Goal: Information Seeking & Learning: Learn about a topic

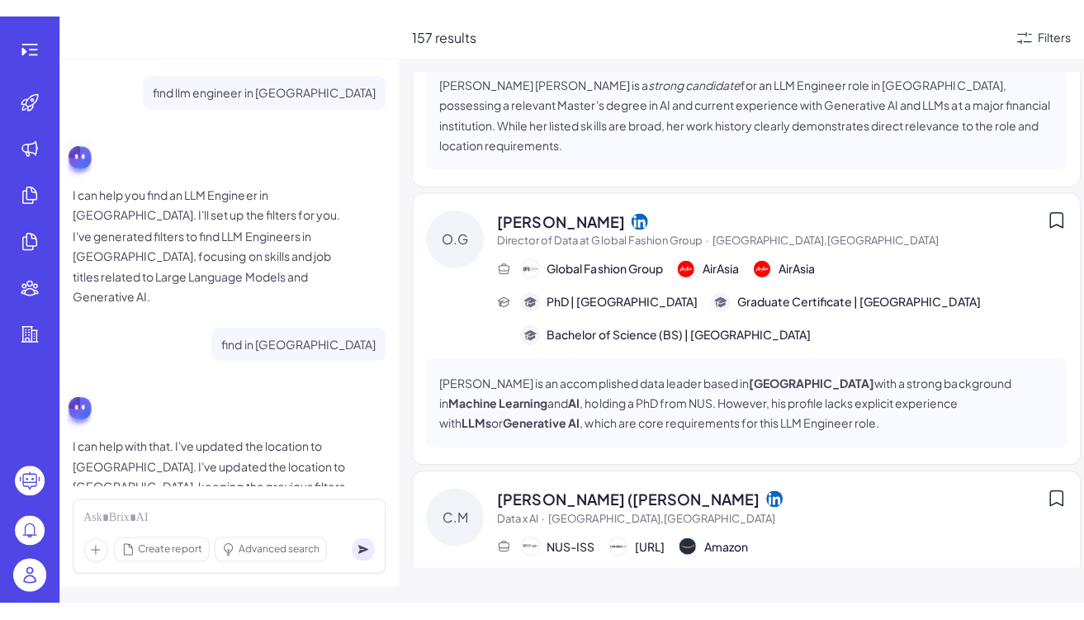
scroll to position [13810, 0]
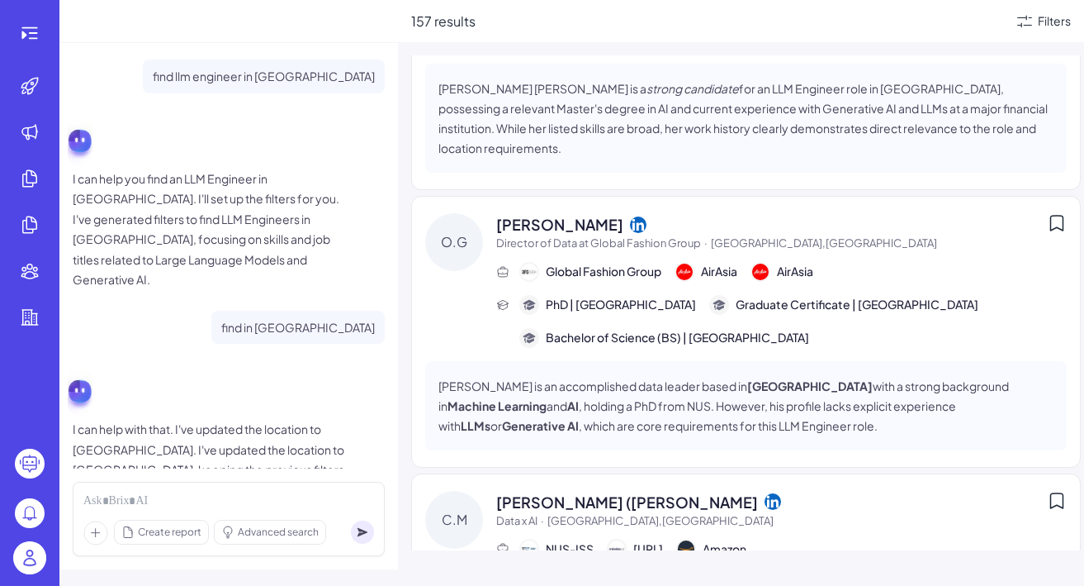
click at [809, 581] on div "[PERSON_NAME] Data Science · [GEOGRAPHIC_DATA],[GEOGRAPHIC_DATA] GXS Bank Home …" at bounding box center [754, 348] width 686 height 586
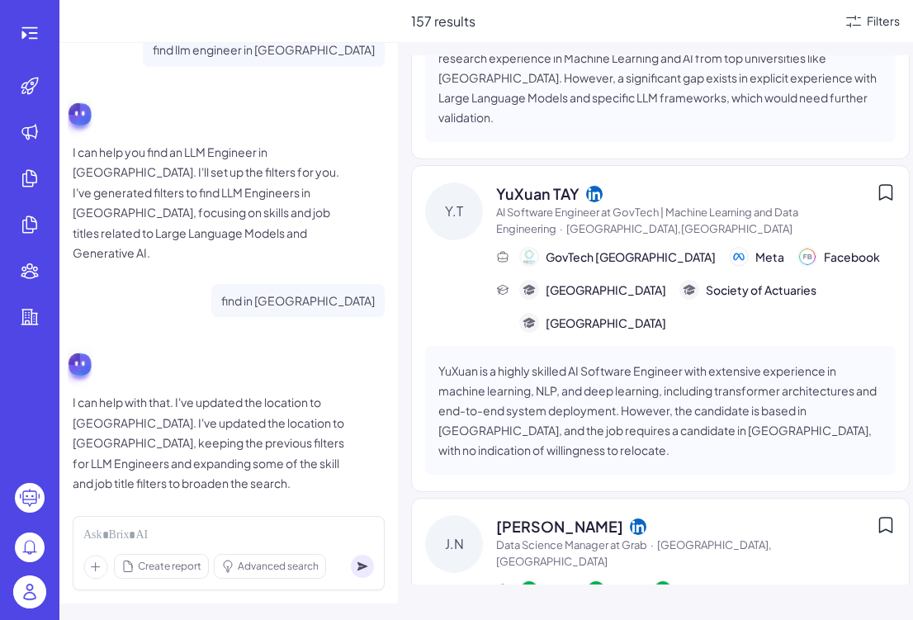
scroll to position [2507, 0]
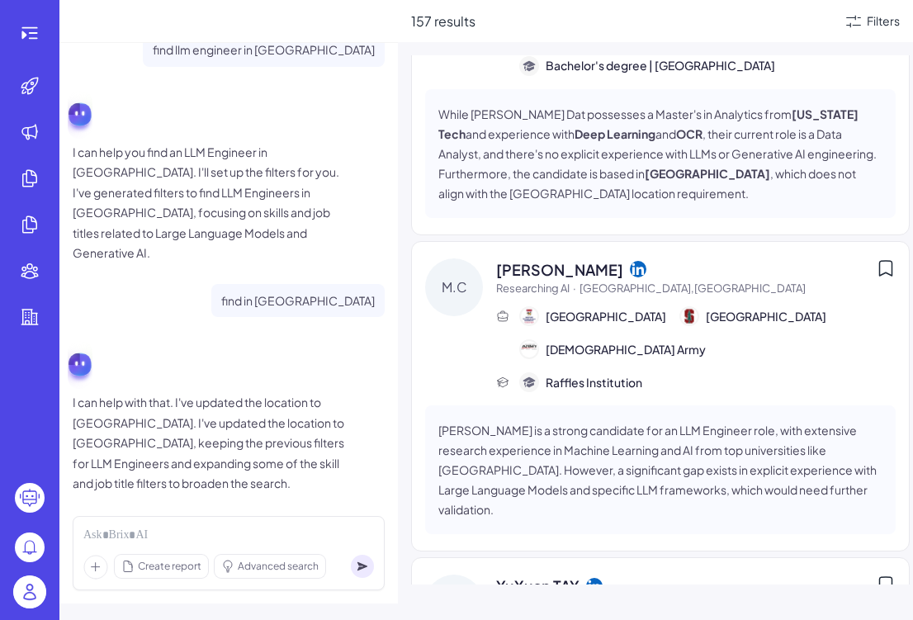
click at [600, 420] on p "[PERSON_NAME] is a strong candidate for an LLM Engineer role, with extensive re…" at bounding box center [661, 469] width 444 height 99
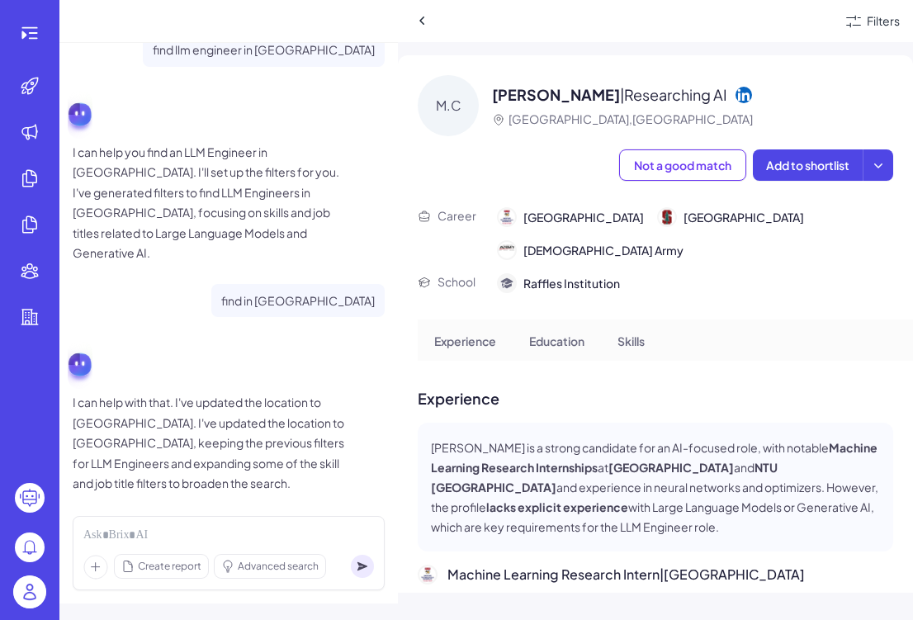
click at [736, 91] on icon at bounding box center [744, 94] width 17 height 17
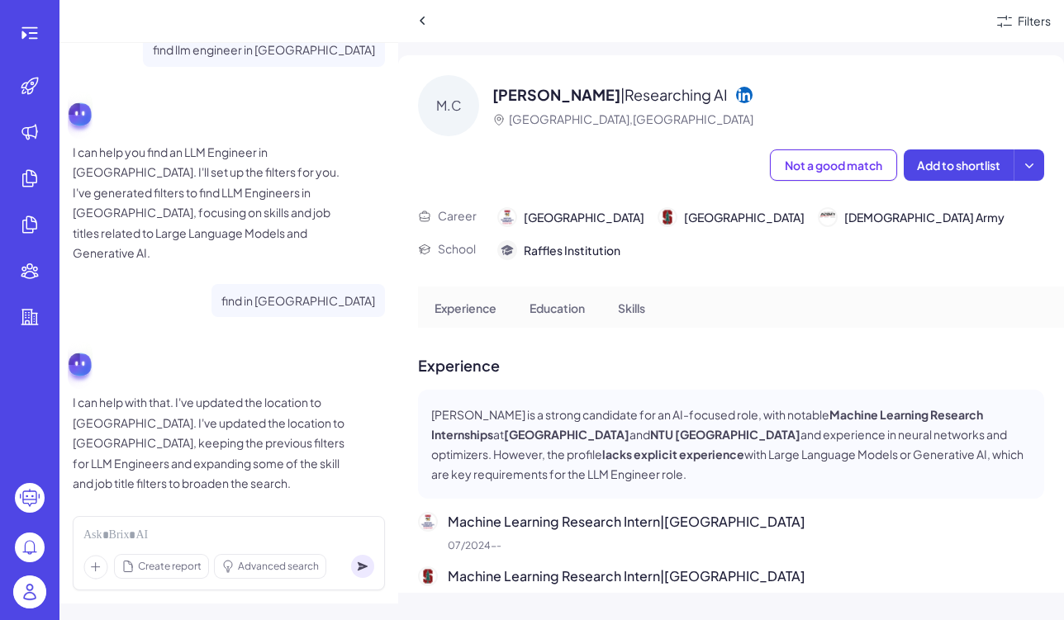
click at [683, 426] on p "[PERSON_NAME] is a strong candidate for an AI-focused role, with notable Machin…" at bounding box center [731, 444] width 600 height 79
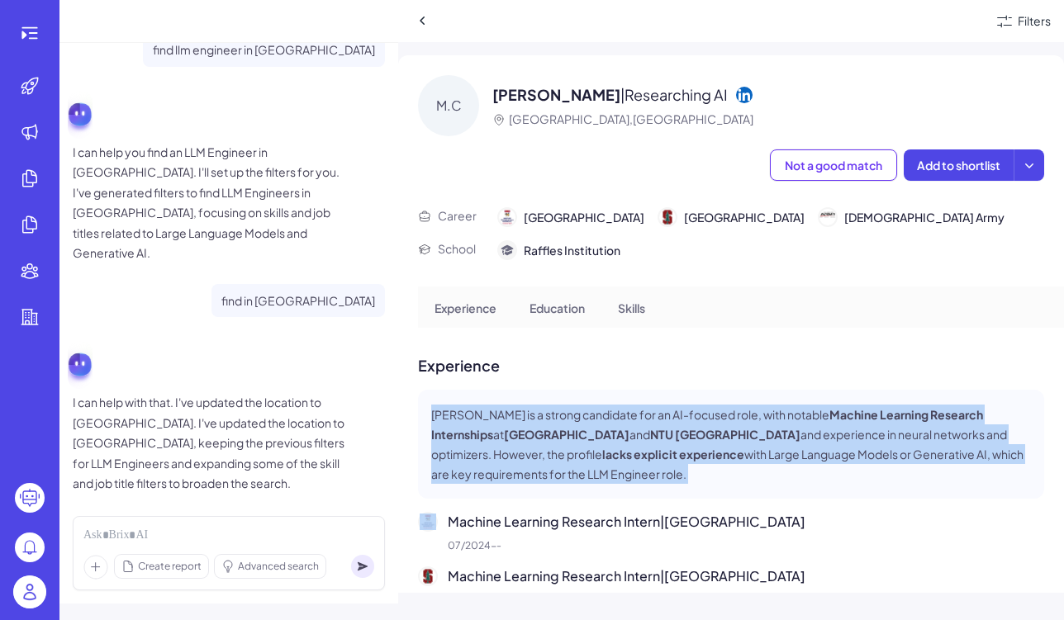
click at [682, 410] on p "[PERSON_NAME] is a strong candidate for an AI-focused role, with notable Machin…" at bounding box center [731, 444] width 600 height 79
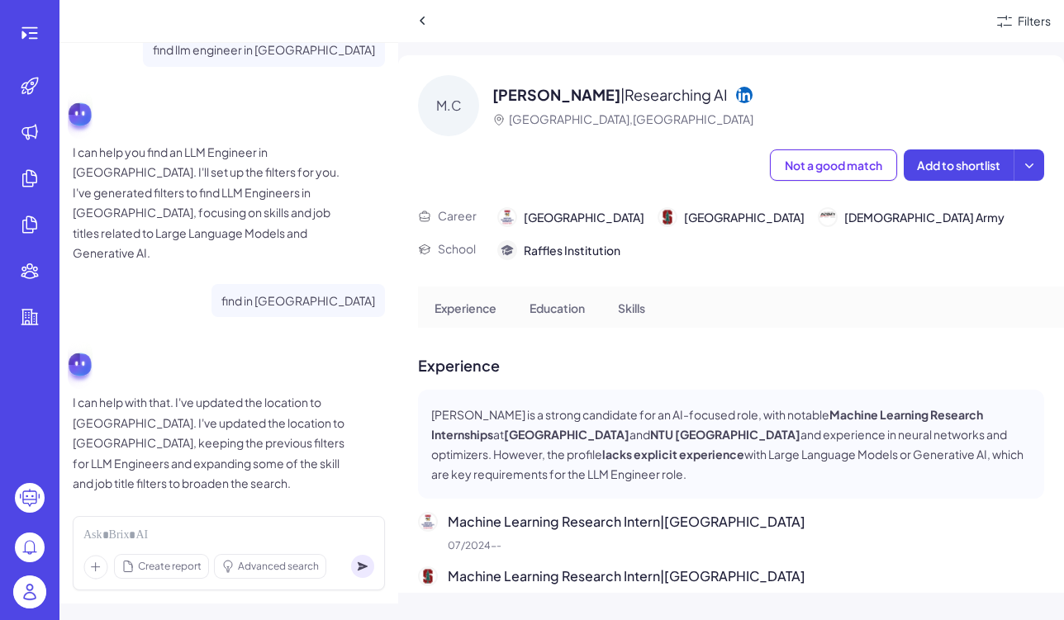
click at [682, 410] on p "[PERSON_NAME] is a strong candidate for an AI-focused role, with notable Machin…" at bounding box center [731, 444] width 600 height 79
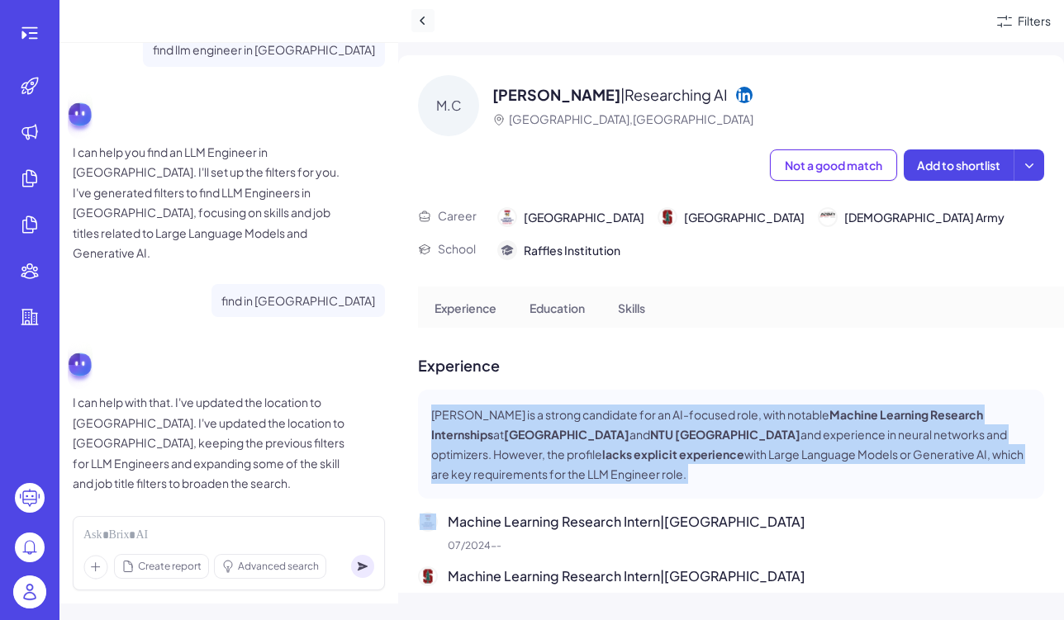
click at [424, 19] on icon at bounding box center [423, 20] width 17 height 17
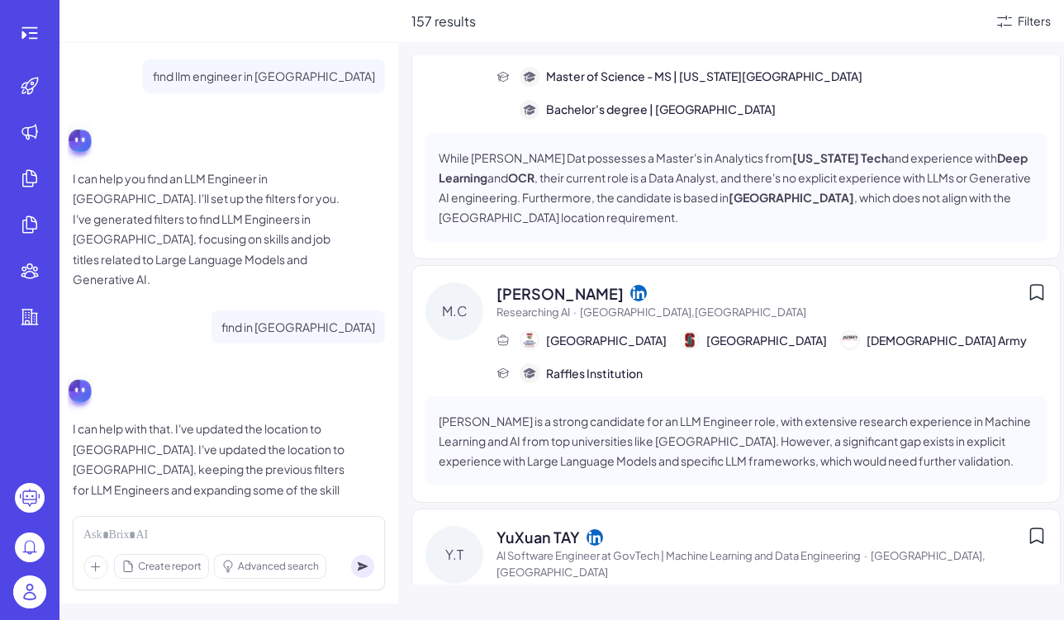
scroll to position [2436, 0]
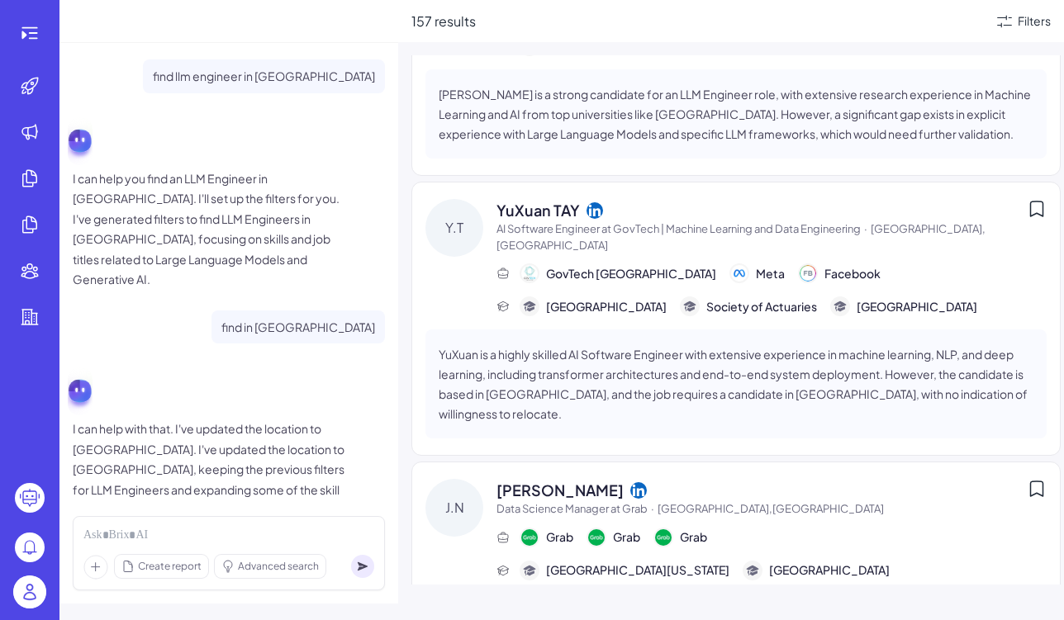
click at [40, 10] on div at bounding box center [29, 310] width 59 height 620
click at [39, 33] on icon at bounding box center [30, 33] width 20 height 20
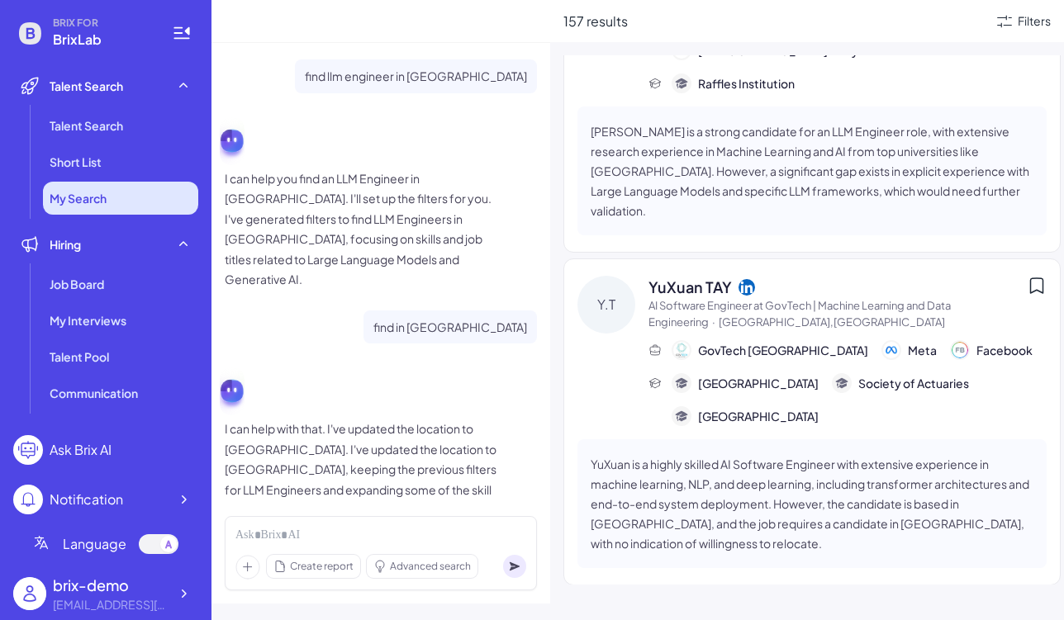
scroll to position [2806, 0]
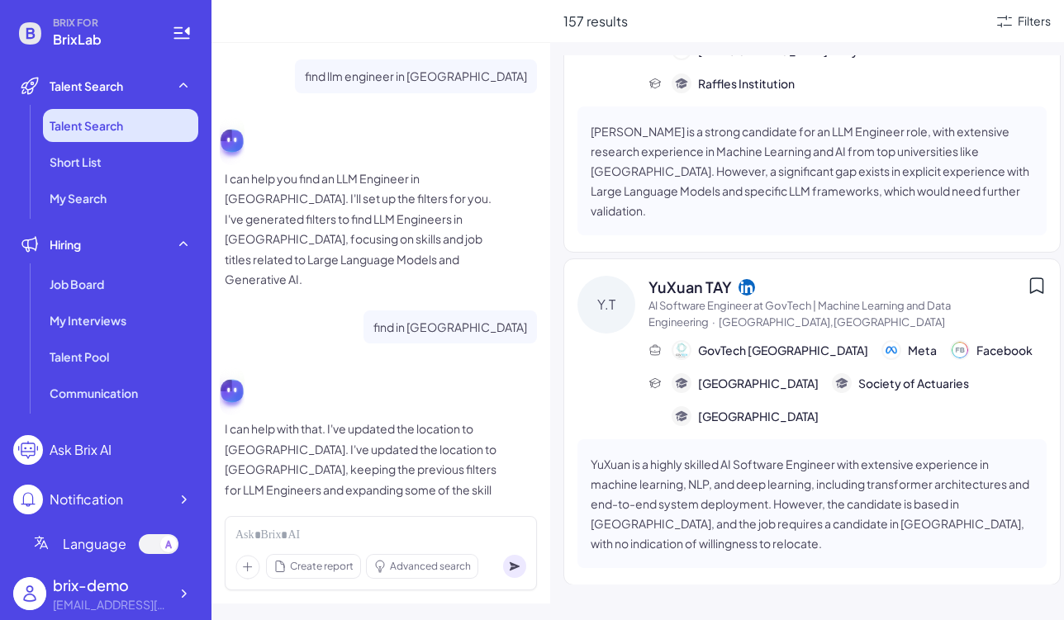
click at [138, 114] on li "Talent Search" at bounding box center [120, 125] width 155 height 33
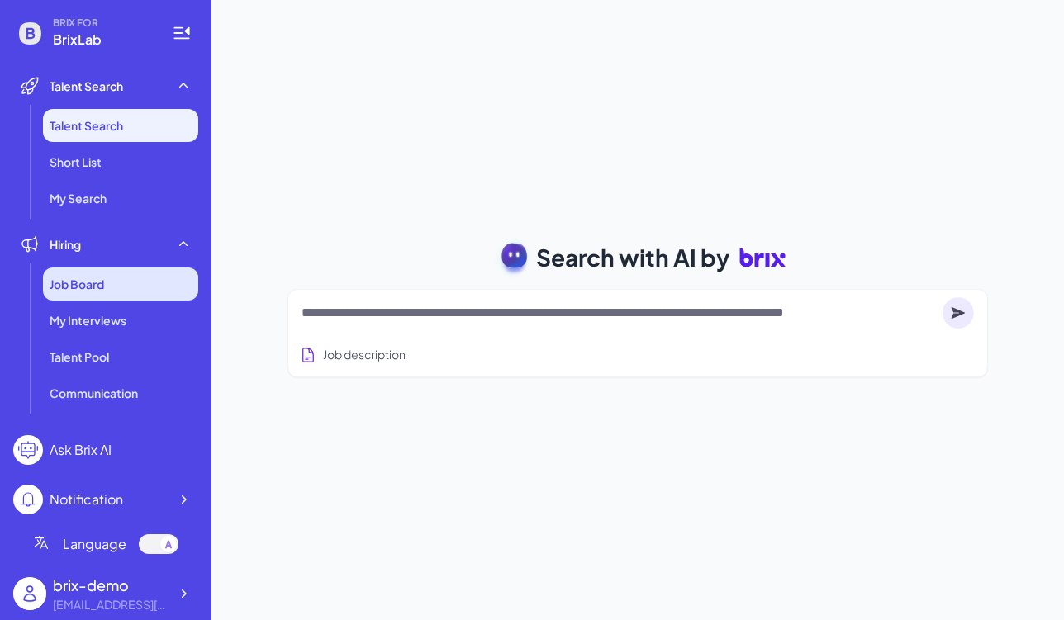
click at [132, 295] on div "Job Board" at bounding box center [120, 284] width 155 height 33
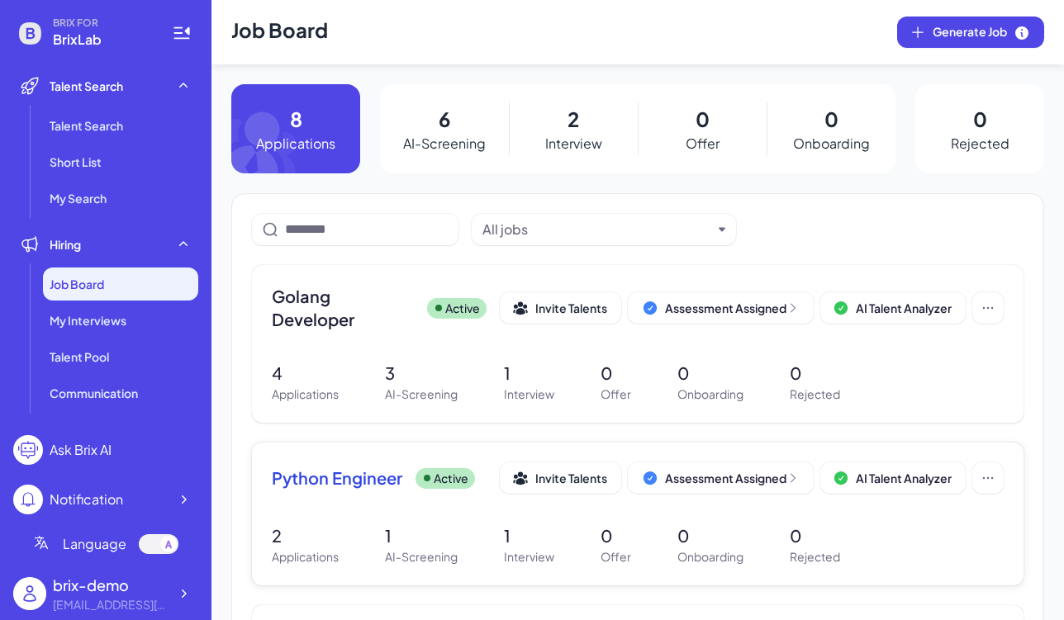
scroll to position [208, 0]
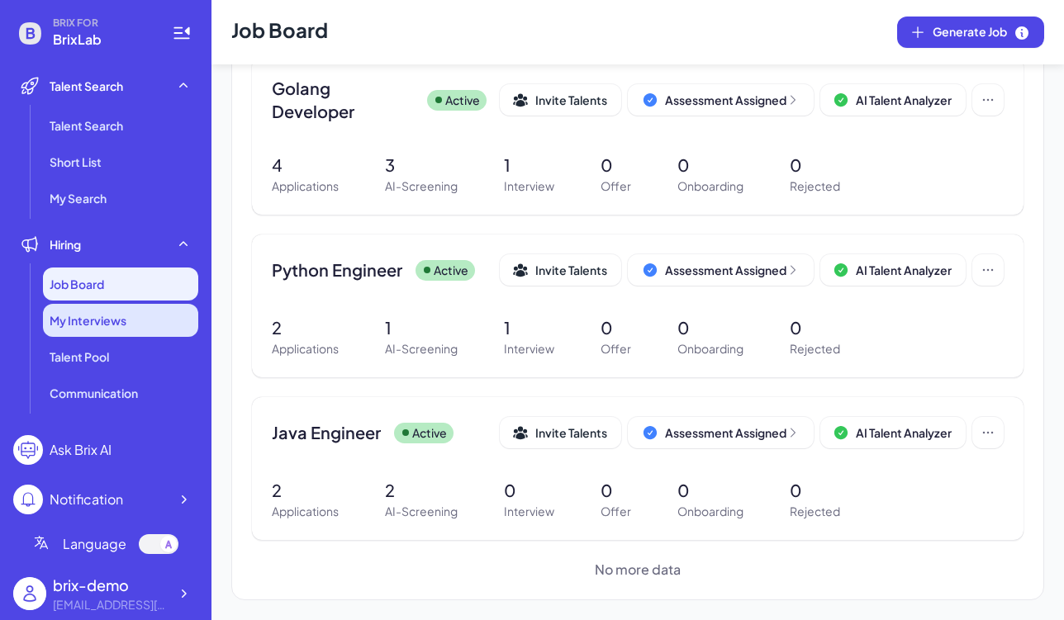
click at [140, 326] on div "My Interviews" at bounding box center [120, 320] width 155 height 33
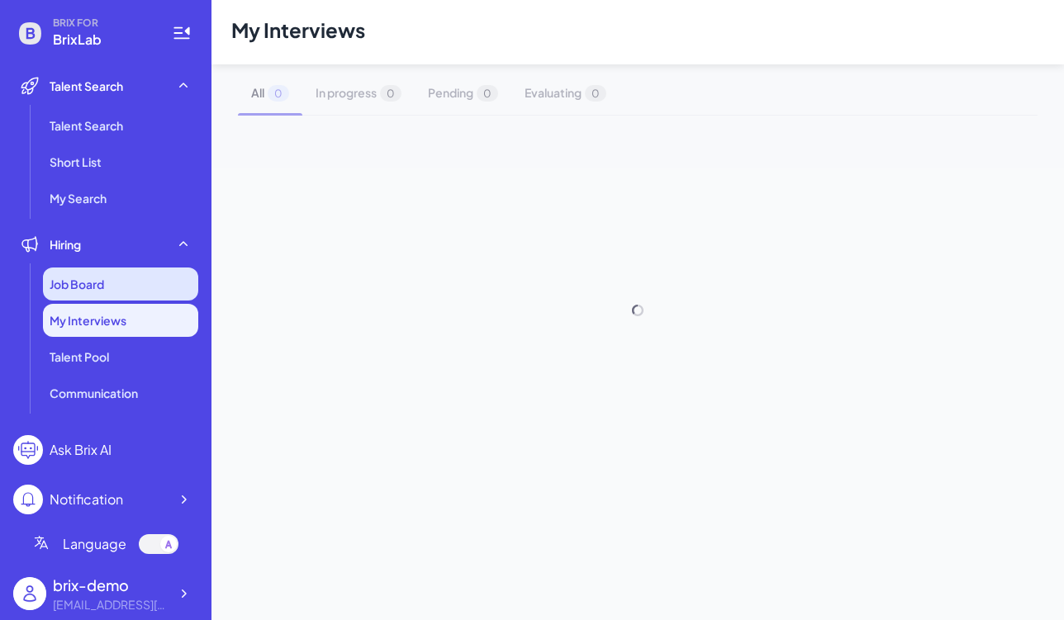
click at [132, 289] on div "Job Board" at bounding box center [120, 284] width 155 height 33
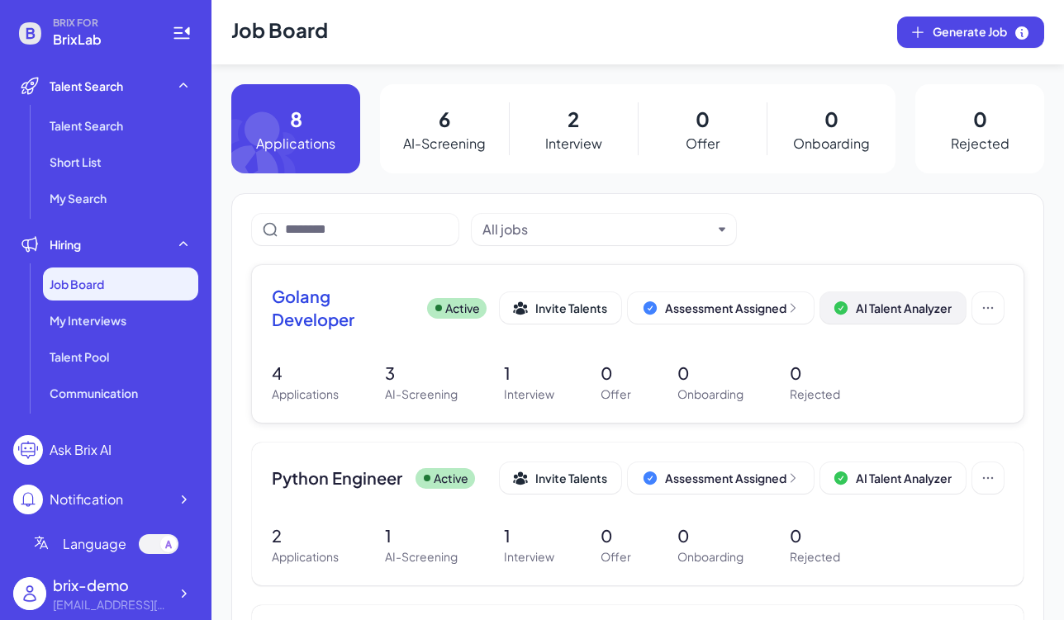
scroll to position [208, 0]
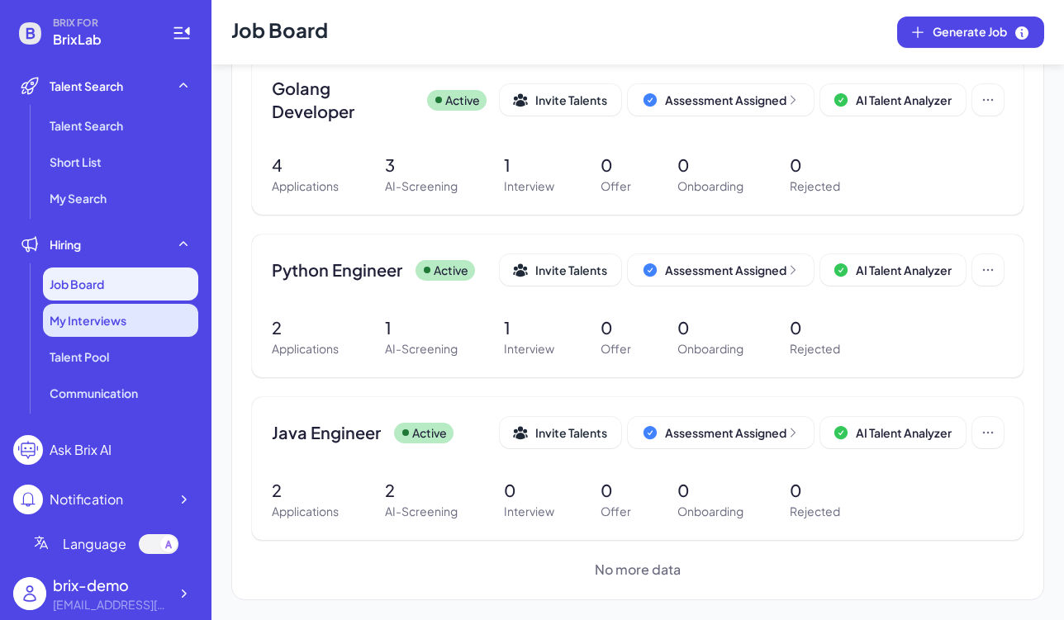
click at [146, 326] on div "My Interviews" at bounding box center [120, 320] width 155 height 33
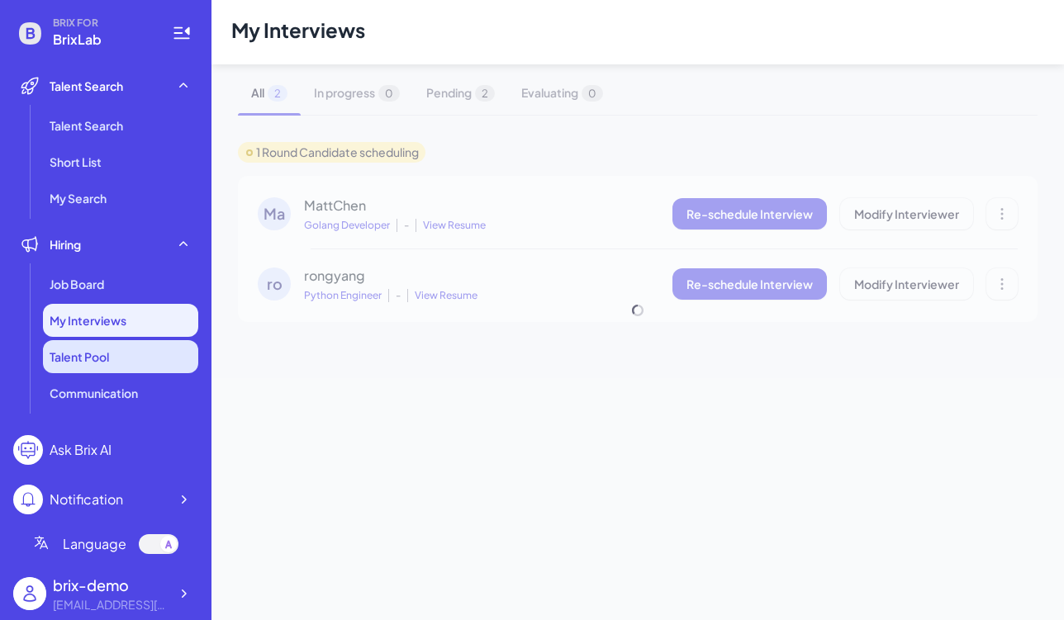
click at [143, 349] on li "Talent Pool" at bounding box center [120, 356] width 155 height 33
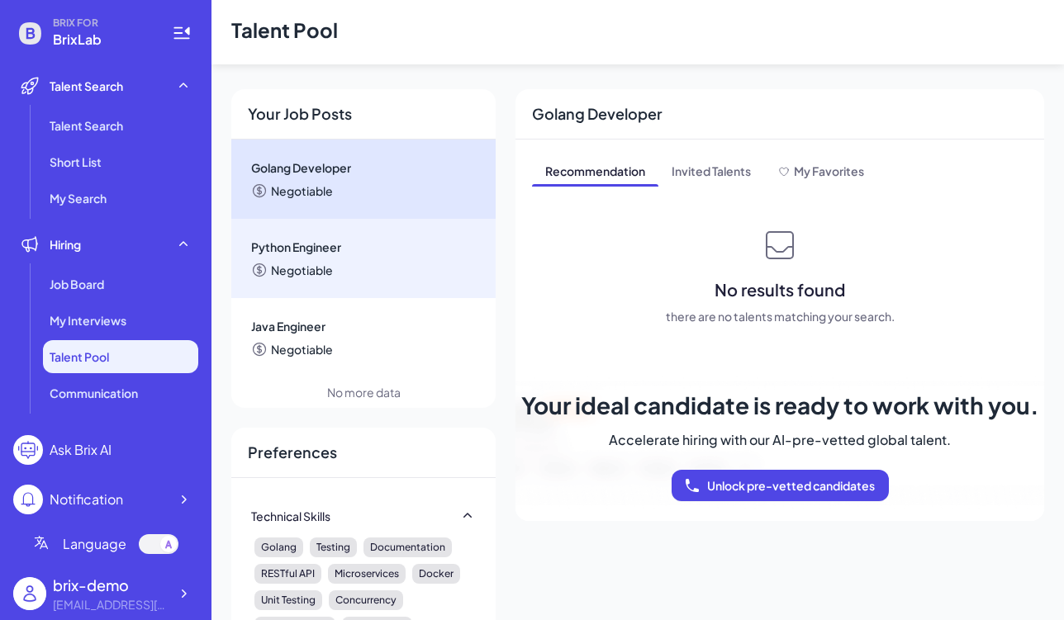
click at [294, 279] on div "Python Engineer Negotiable" at bounding box center [363, 258] width 264 height 79
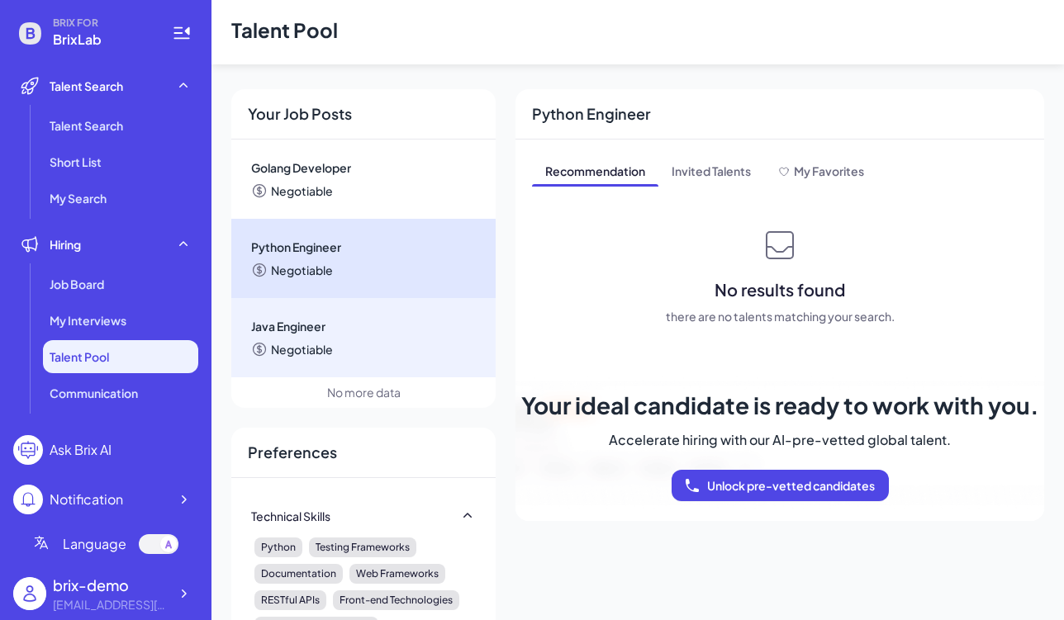
click at [309, 332] on span "Java Engineer" at bounding box center [363, 326] width 225 height 17
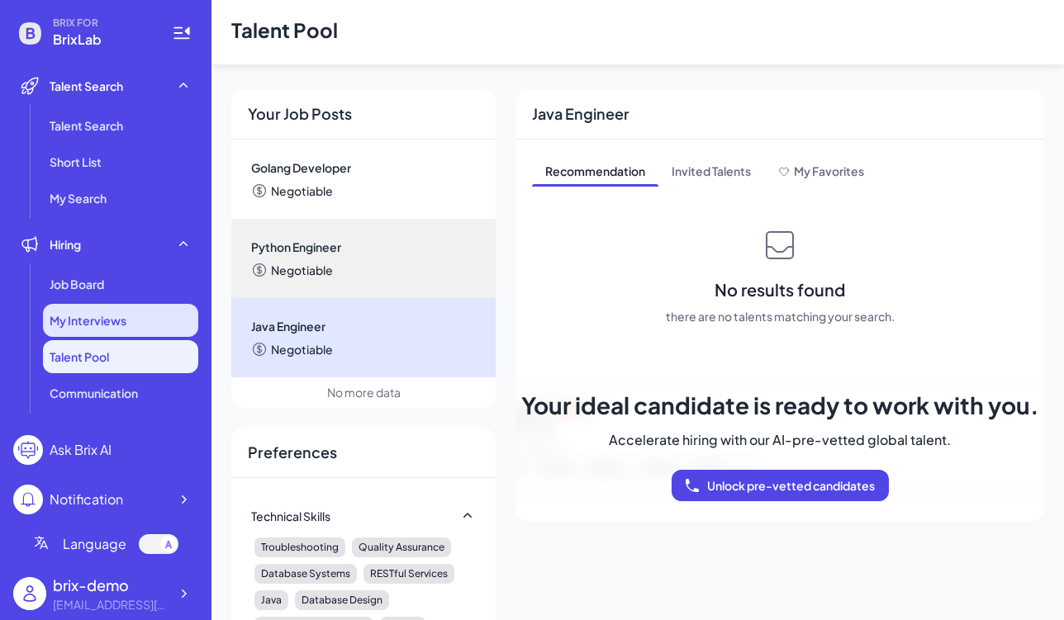
click at [147, 327] on div "My Interviews" at bounding box center [120, 320] width 155 height 33
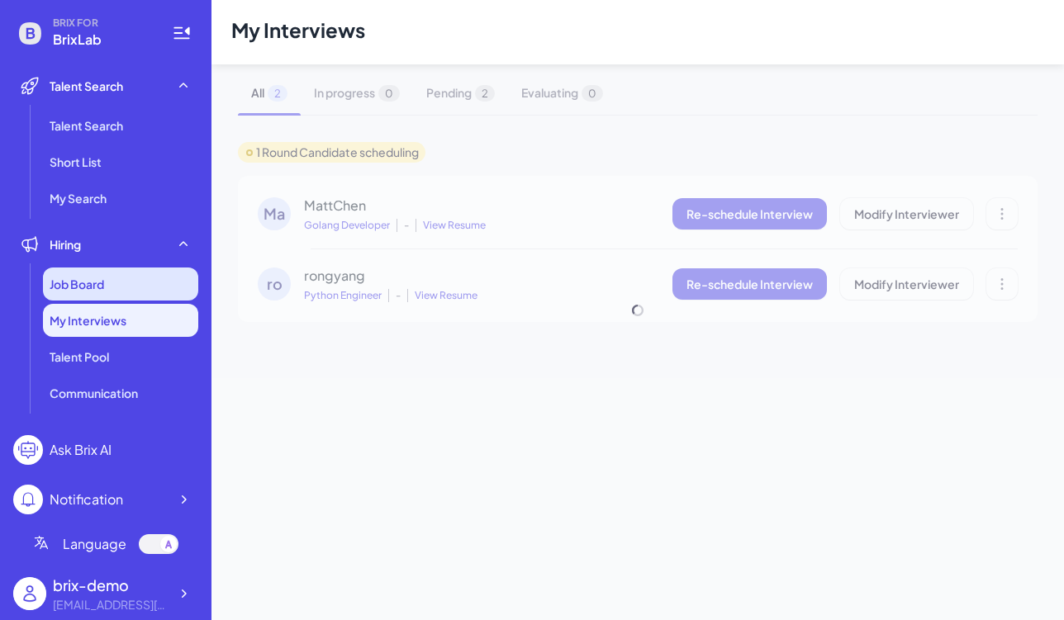
click at [146, 287] on div "Job Board" at bounding box center [120, 284] width 155 height 33
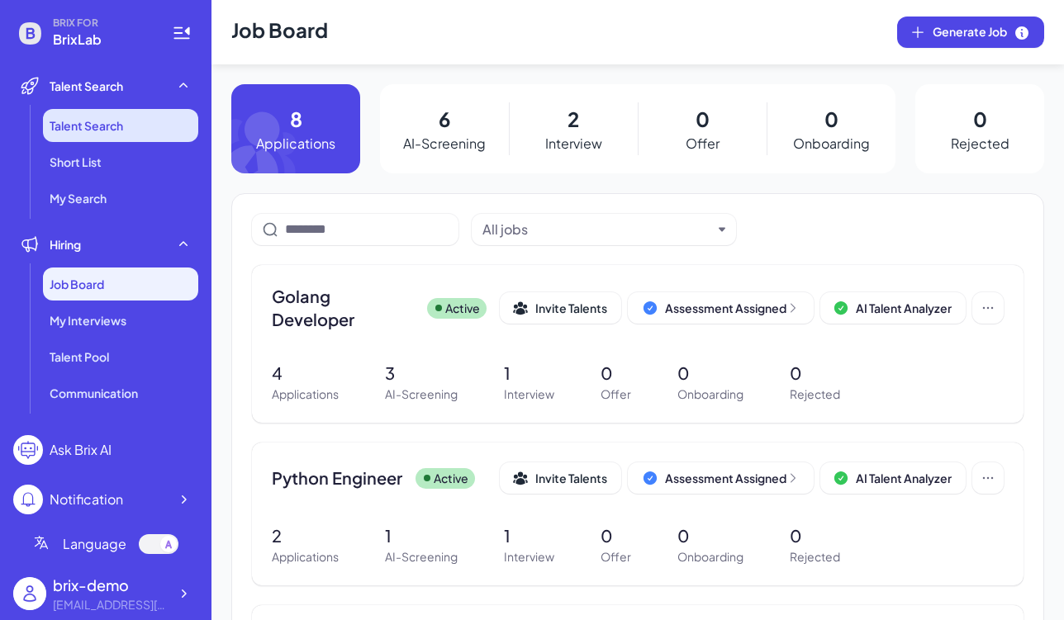
click at [130, 117] on li "Talent Search" at bounding box center [120, 125] width 155 height 33
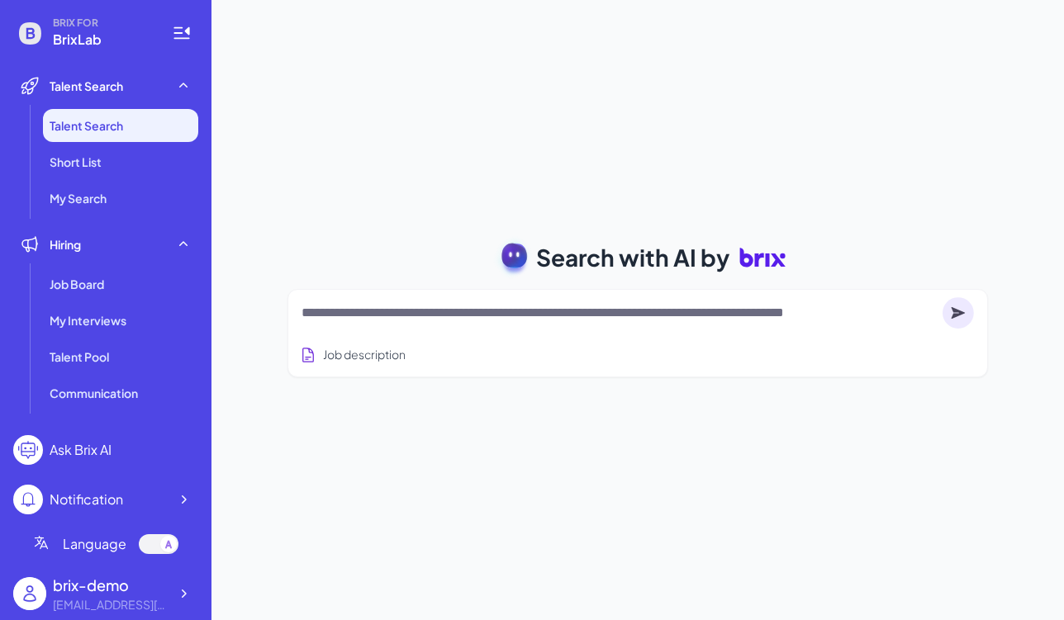
click at [152, 129] on li "Talent Search" at bounding box center [120, 125] width 155 height 33
click at [149, 169] on li "Short List" at bounding box center [120, 161] width 155 height 33
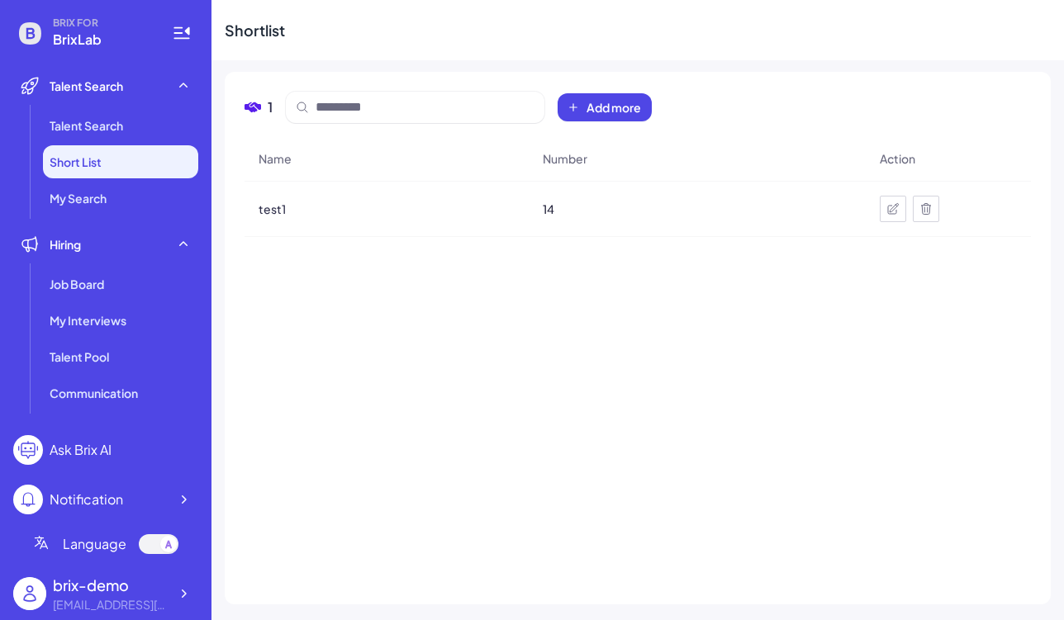
click at [135, 107] on li "Talent Search Talent Search Short List My Search" at bounding box center [105, 141] width 185 height 145
click at [135, 117] on li "Talent Search" at bounding box center [120, 125] width 155 height 33
